Goal: Navigation & Orientation: Find specific page/section

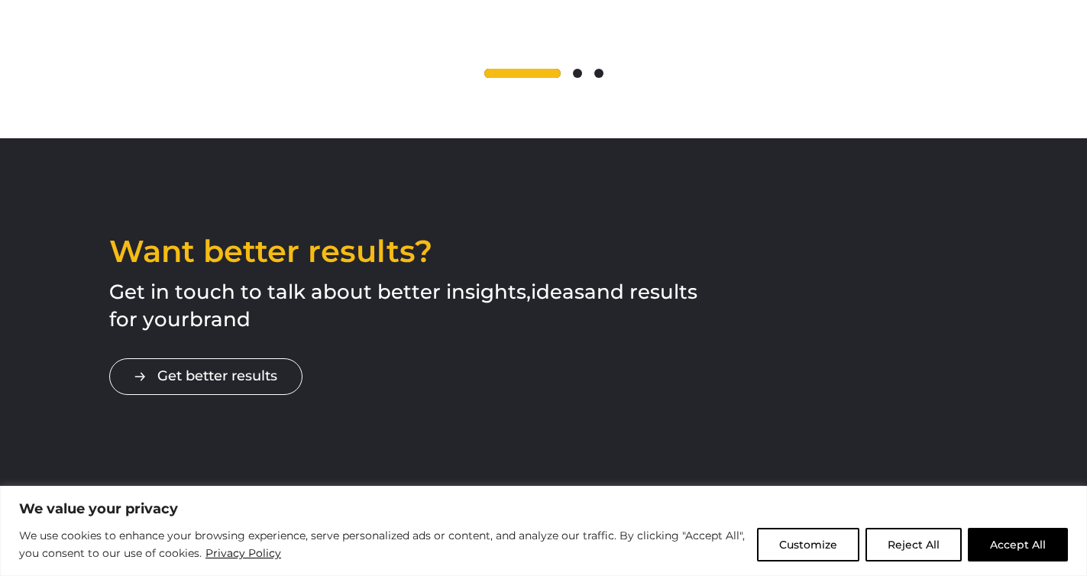
scroll to position [2528, 0]
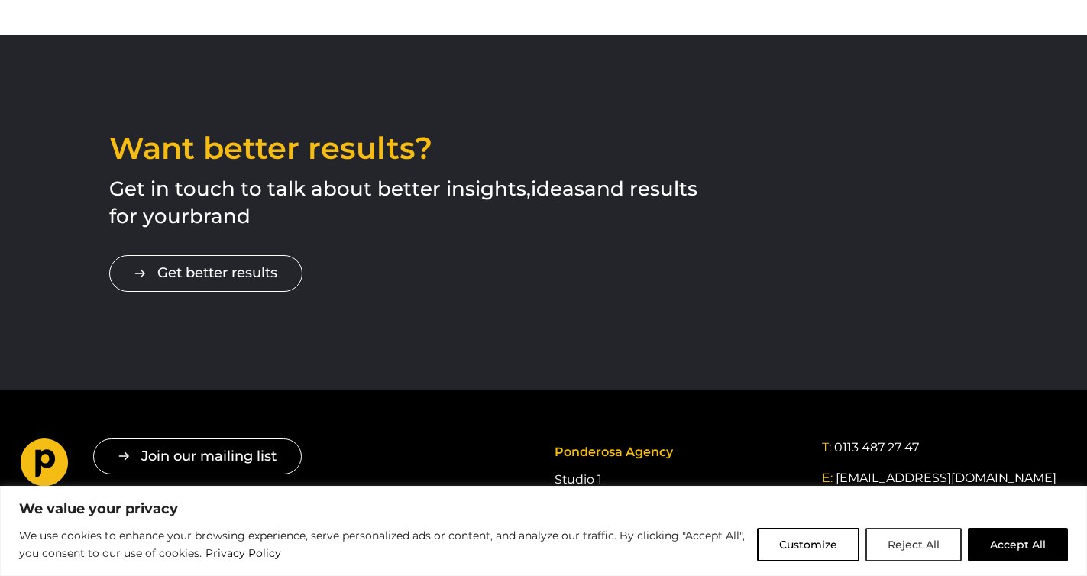
click at [953, 539] on button "Reject All" at bounding box center [914, 545] width 96 height 34
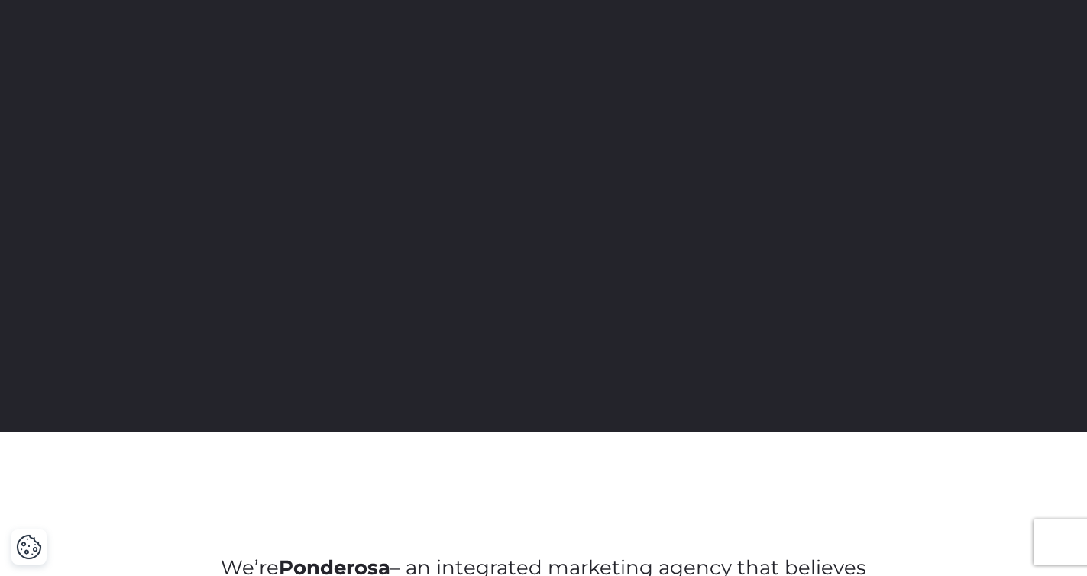
scroll to position [0, 0]
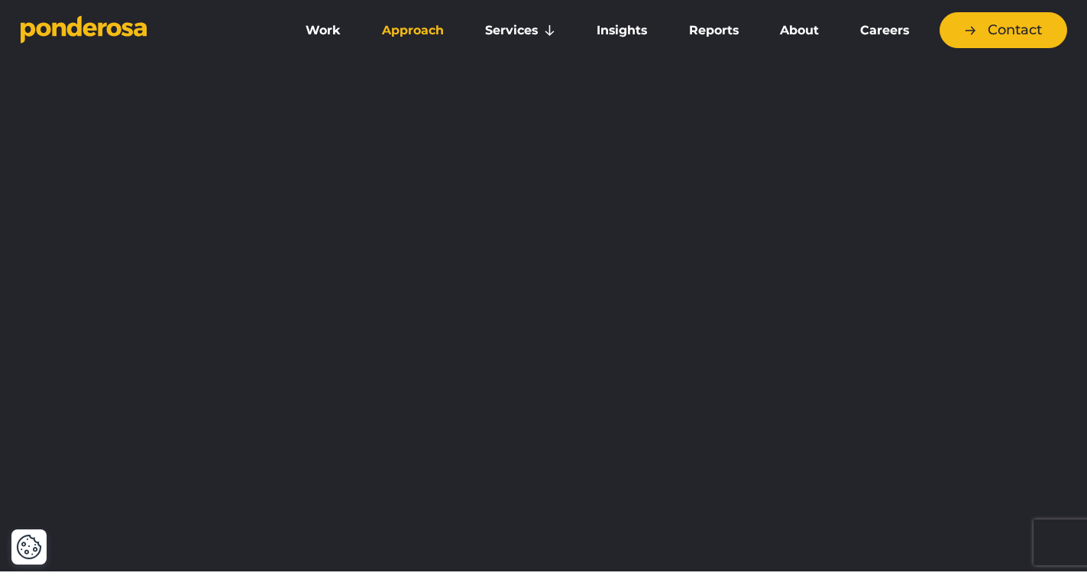
click at [429, 28] on link "Approach" at bounding box center [413, 31] width 97 height 32
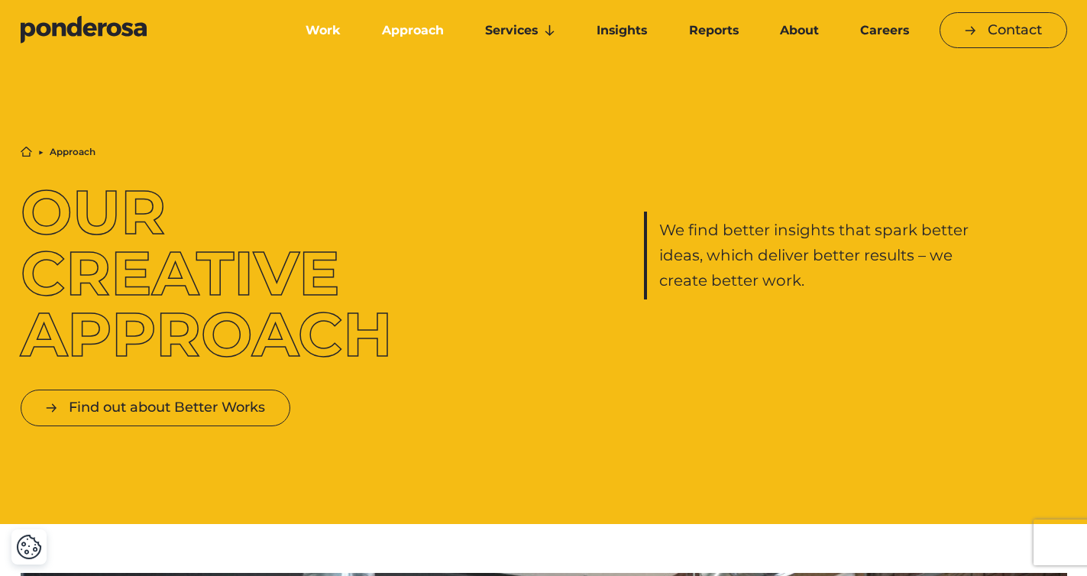
click at [320, 36] on link "Work" at bounding box center [323, 31] width 70 height 32
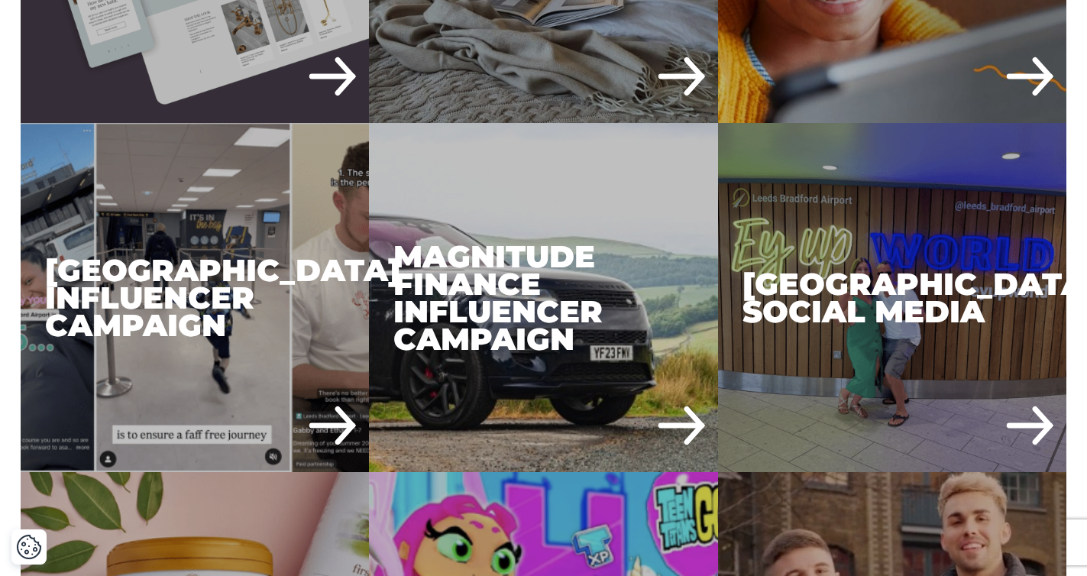
scroll to position [1791, 0]
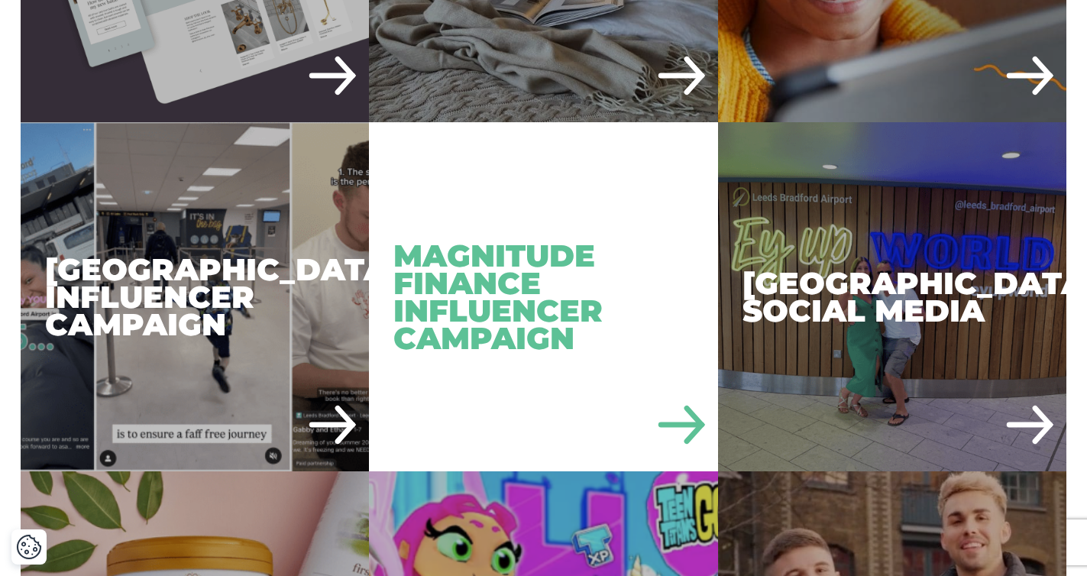
click at [536, 273] on div "Magnitude Finance Influencer Campaign" at bounding box center [543, 296] width 349 height 349
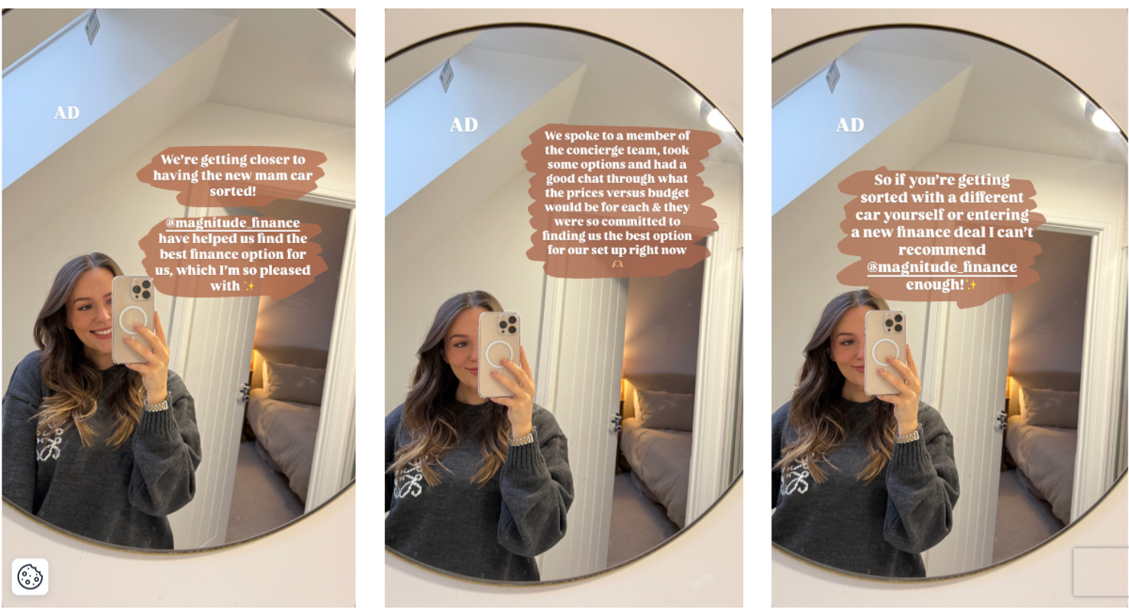
scroll to position [1378, 0]
